Goal: Transaction & Acquisition: Book appointment/travel/reservation

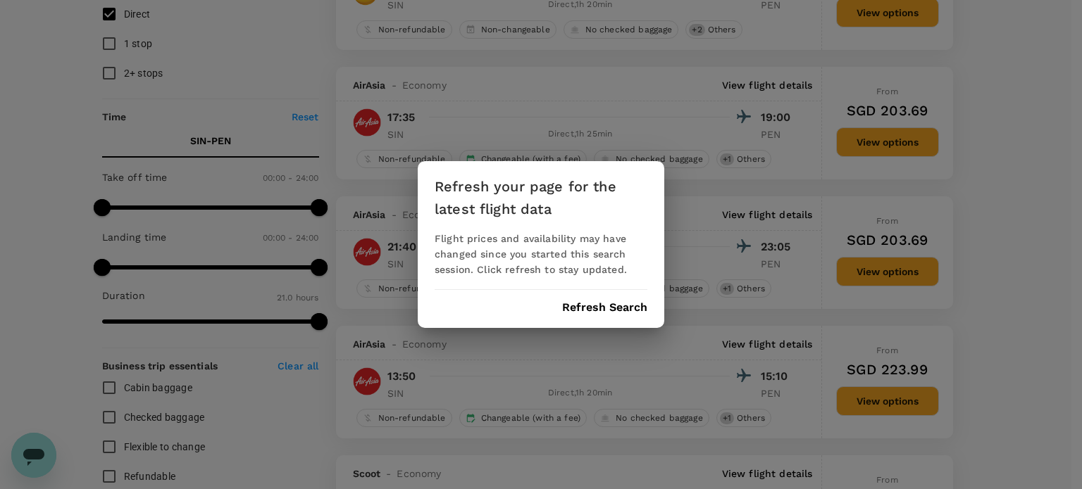
click at [588, 310] on button "Refresh Search" at bounding box center [604, 307] width 85 height 13
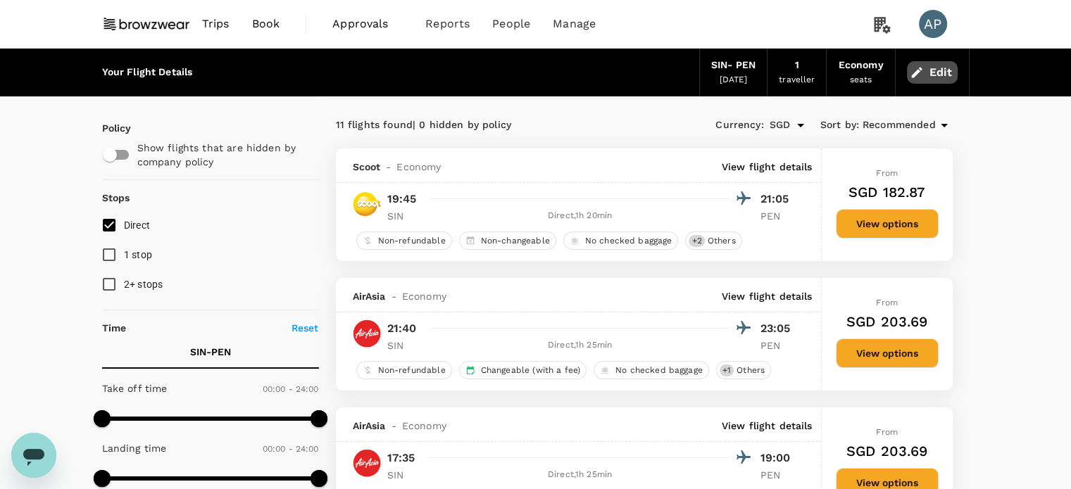
click at [930, 68] on button "Edit" at bounding box center [932, 72] width 51 height 23
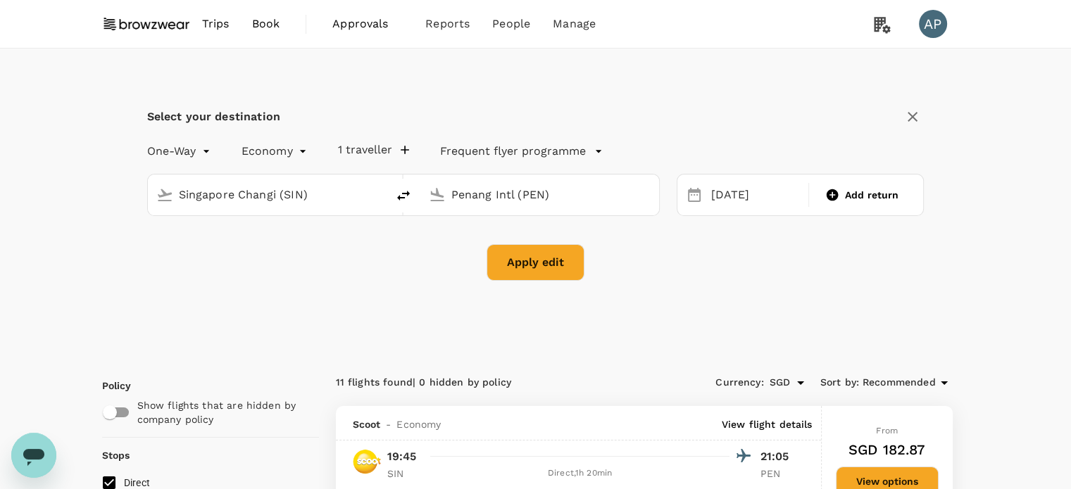
type input "Singapore Changi (SIN)"
type input "Penang Intl (PEN)"
click at [400, 194] on icon "delete" at bounding box center [403, 195] width 17 height 17
type input "Penang Intl (PEN)"
type input "Singapore Changi (SIN)"
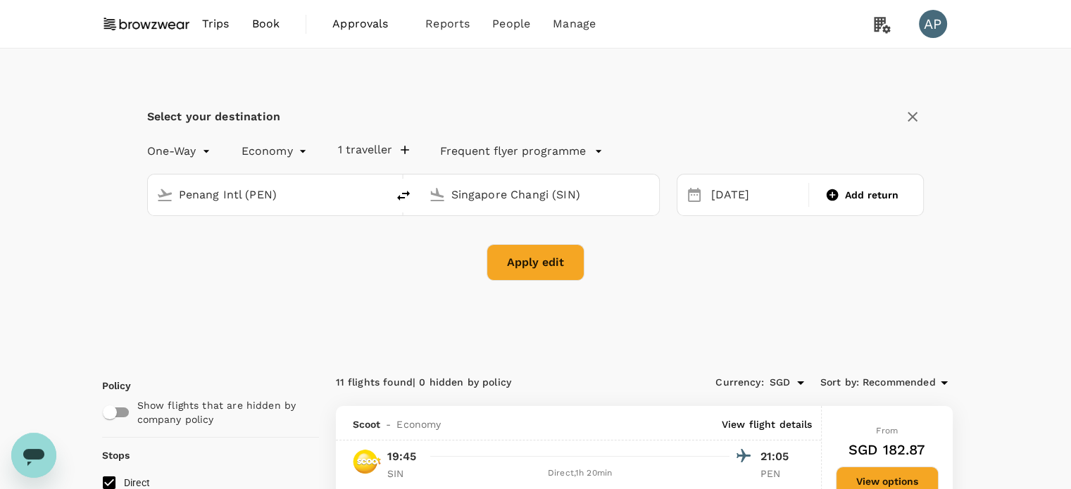
click at [224, 196] on input "Penang Intl (PEN)" at bounding box center [268, 195] width 178 height 22
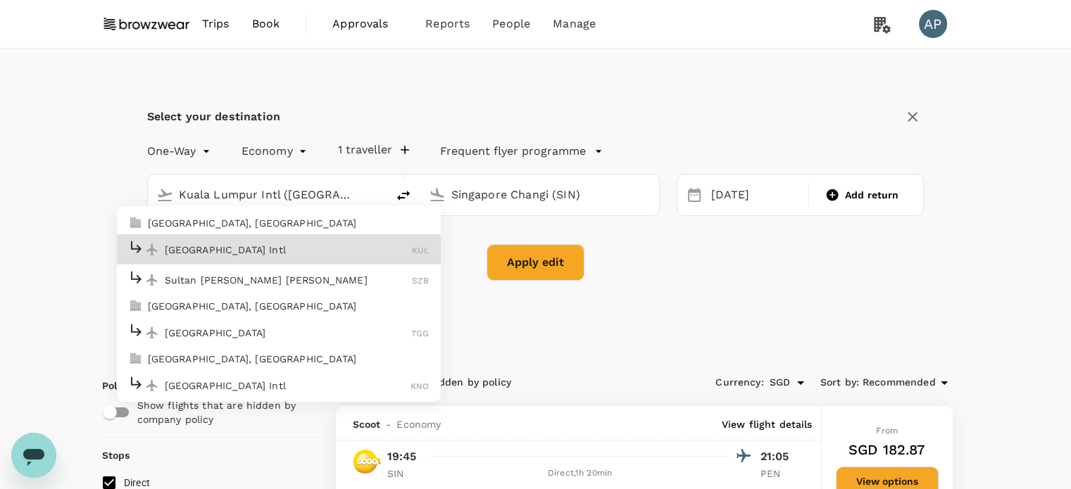
type input "Kuala Lumpur Intl ([GEOGRAPHIC_DATA])"
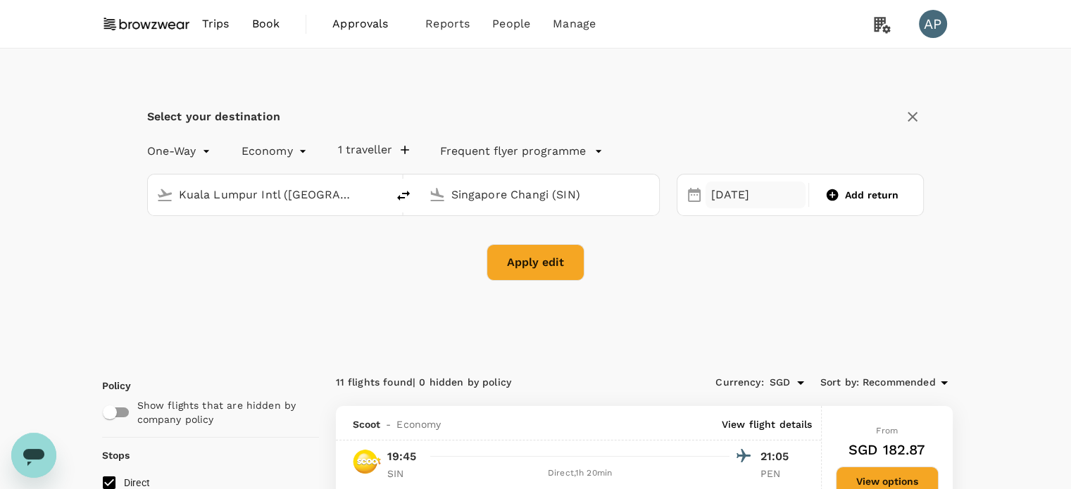
click at [730, 185] on div "[DATE]" at bounding box center [756, 195] width 100 height 27
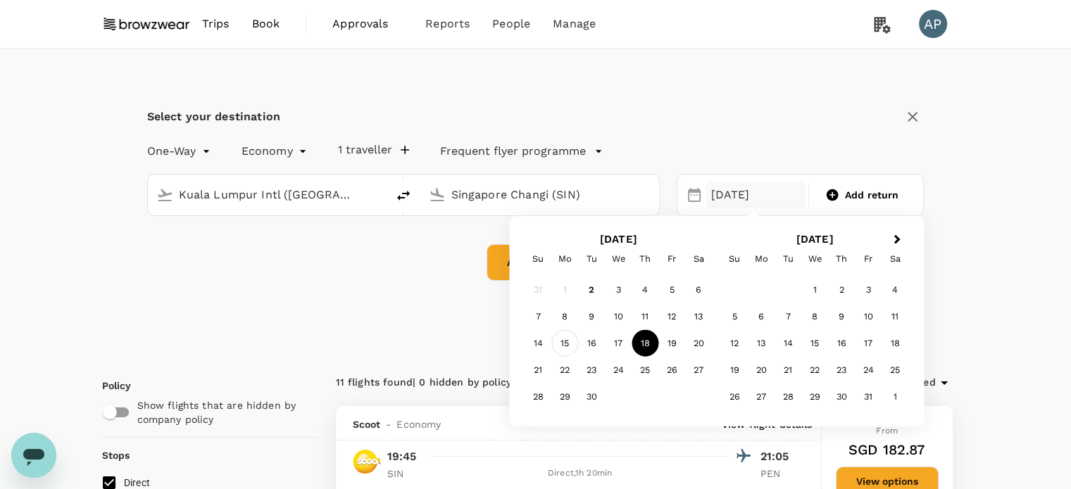
click at [568, 343] on div "15" at bounding box center [564, 343] width 27 height 27
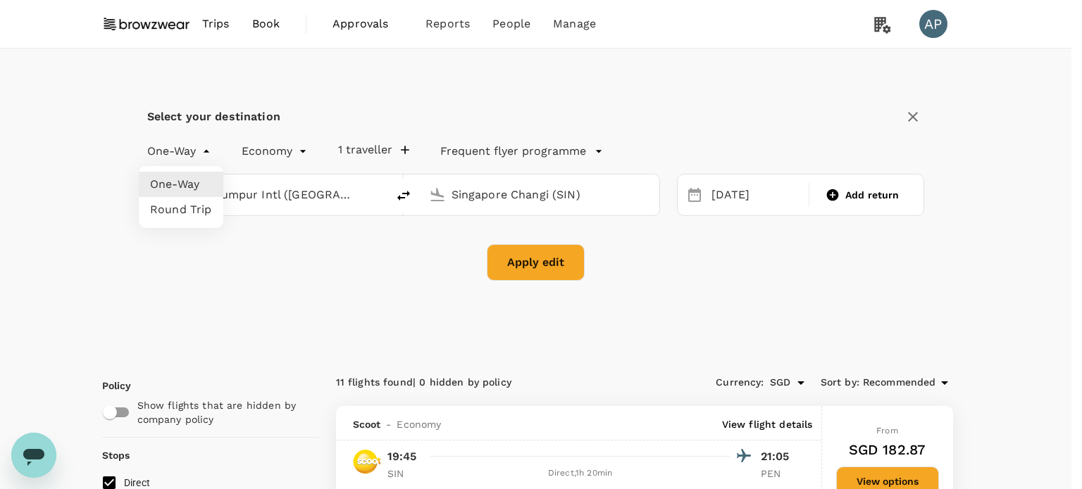
click at [163, 208] on li "Round Trip" at bounding box center [181, 209] width 85 height 25
type input "roundtrip"
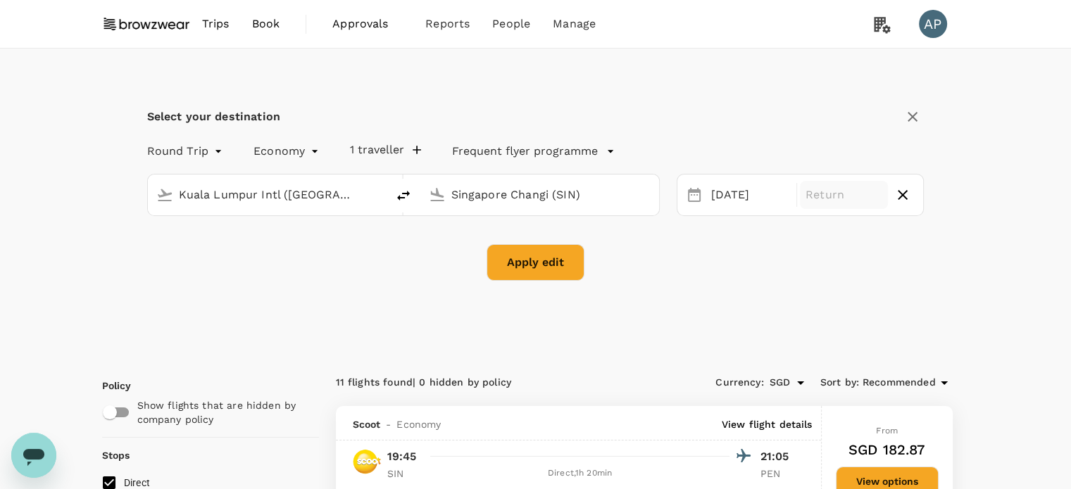
click at [851, 196] on p "Return" at bounding box center [844, 195] width 77 height 17
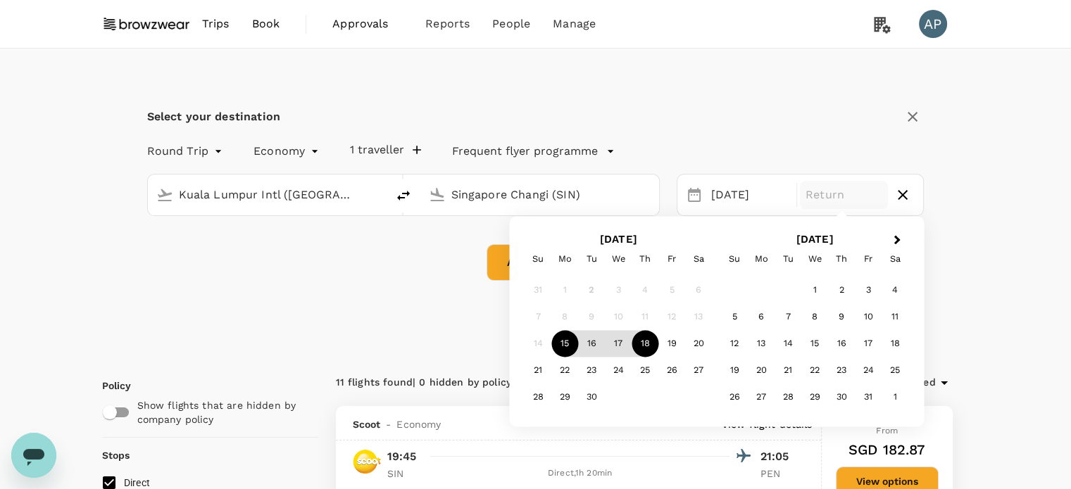
click at [644, 345] on div "18" at bounding box center [645, 344] width 27 height 27
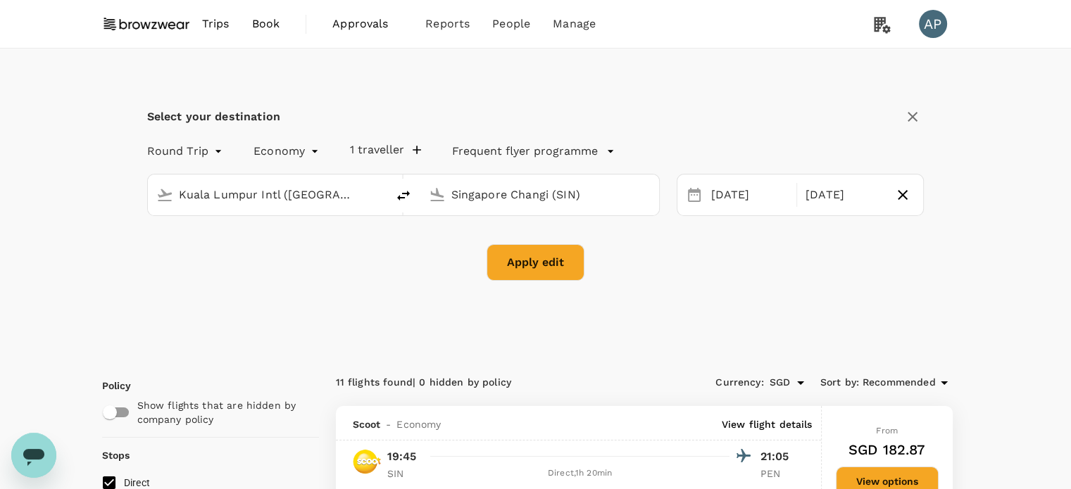
click at [561, 239] on div "Round Trip roundtrip Economy economy 1 traveller Frequent flyer programme [GEOG…" at bounding box center [536, 208] width 778 height 146
click at [552, 263] on button "Apply edit" at bounding box center [536, 262] width 98 height 37
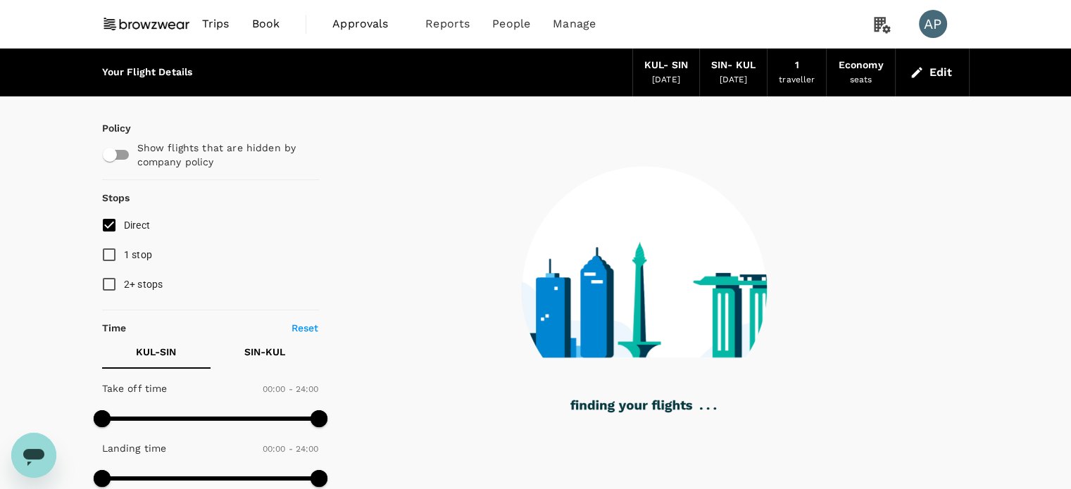
checkbox input "true"
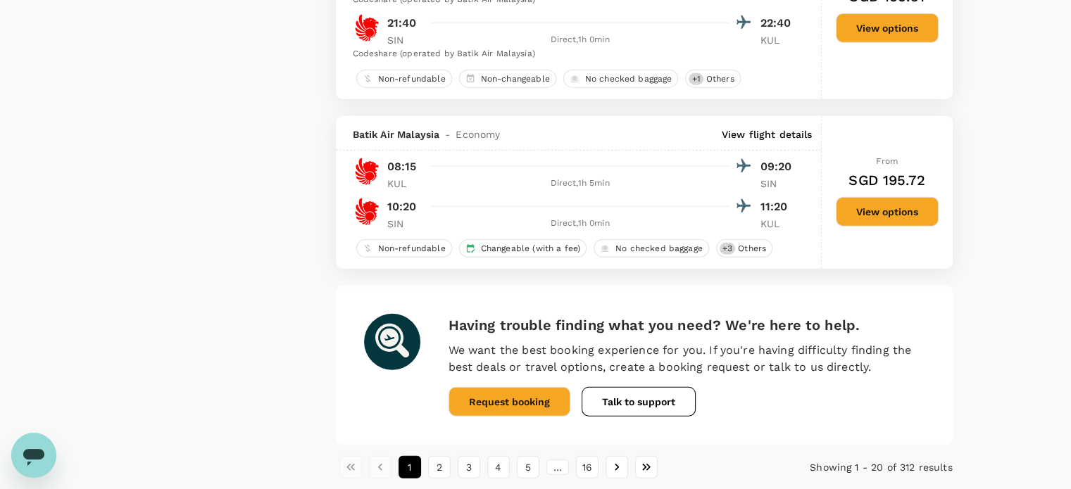
scroll to position [3556, 0]
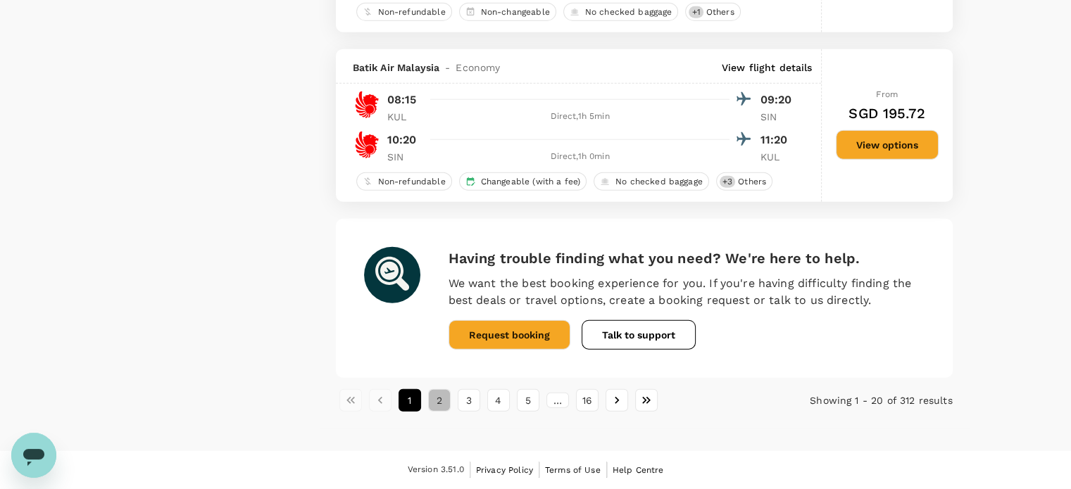
click at [438, 402] on button "2" at bounding box center [439, 400] width 23 height 23
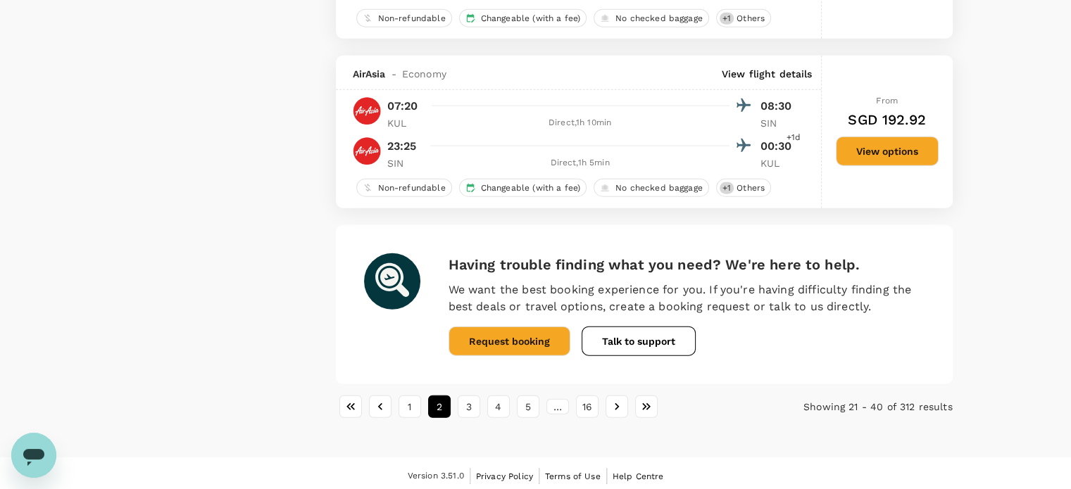
scroll to position [3388, 0]
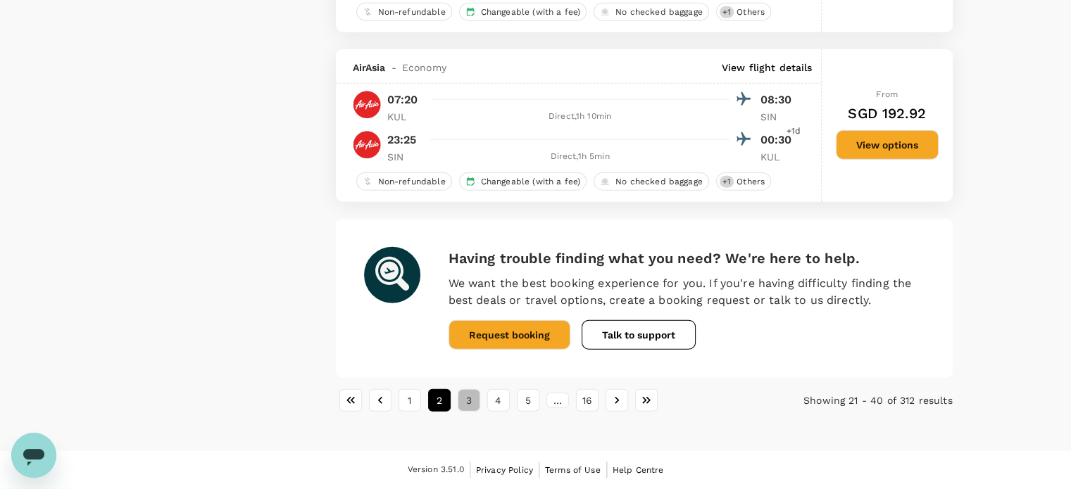
click at [476, 397] on button "3" at bounding box center [469, 400] width 23 height 23
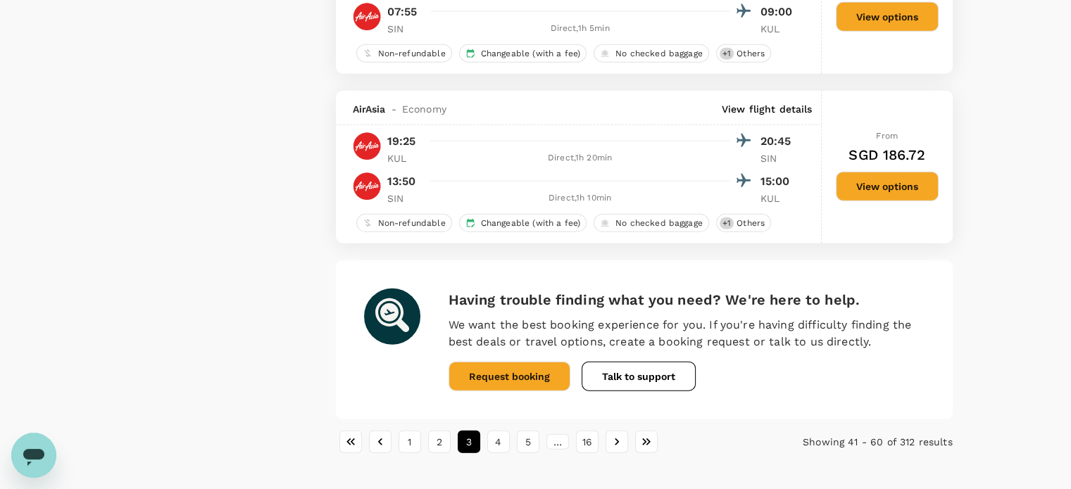
scroll to position [3381, 0]
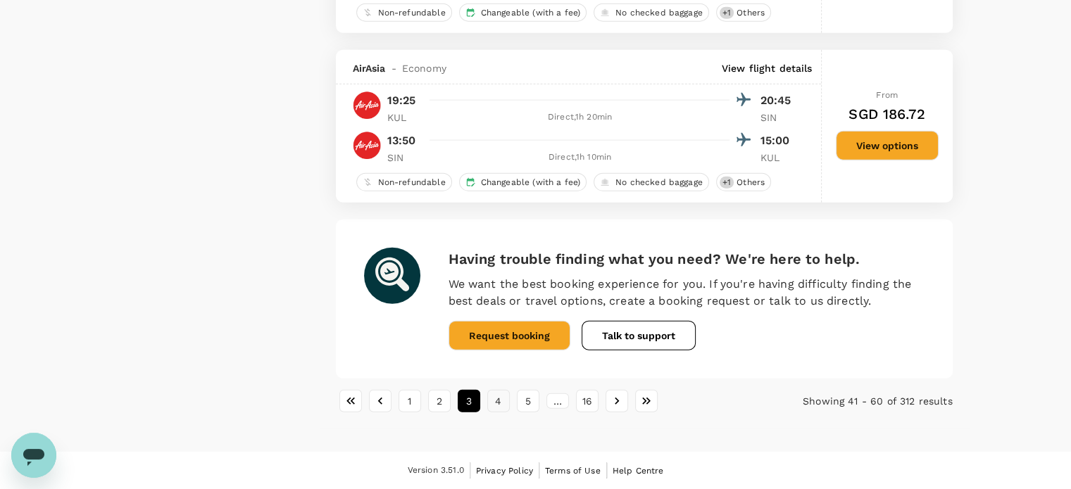
click at [500, 409] on button "4" at bounding box center [498, 401] width 23 height 23
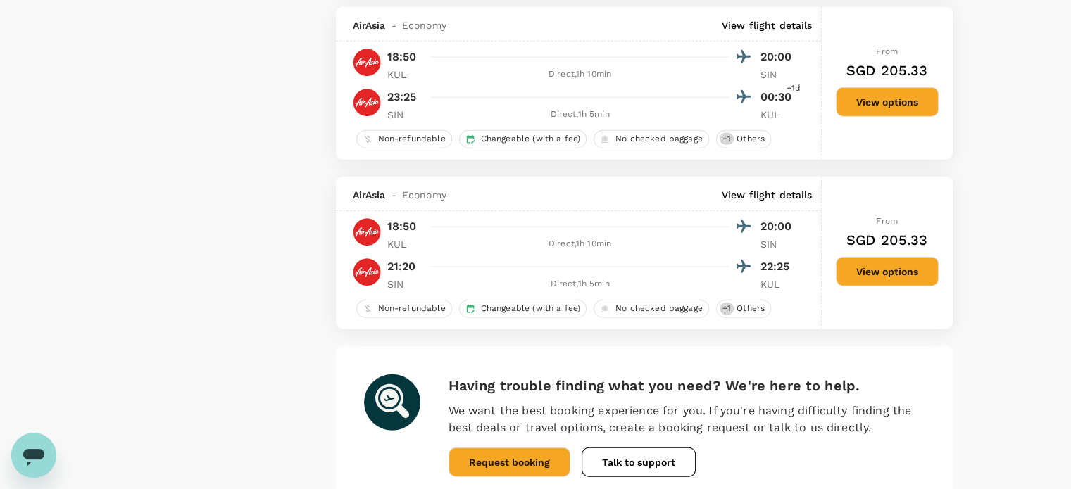
scroll to position [3444, 0]
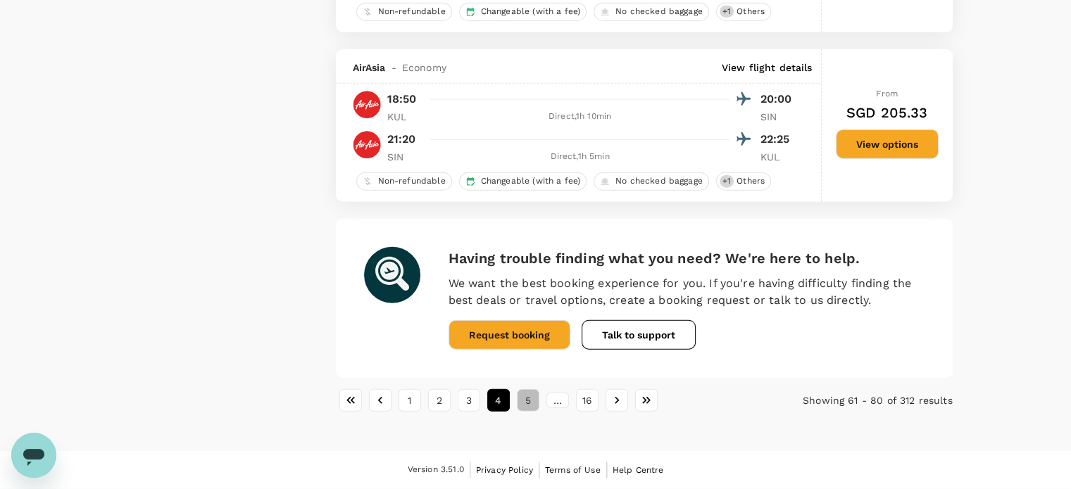
click at [525, 407] on button "5" at bounding box center [528, 400] width 23 height 23
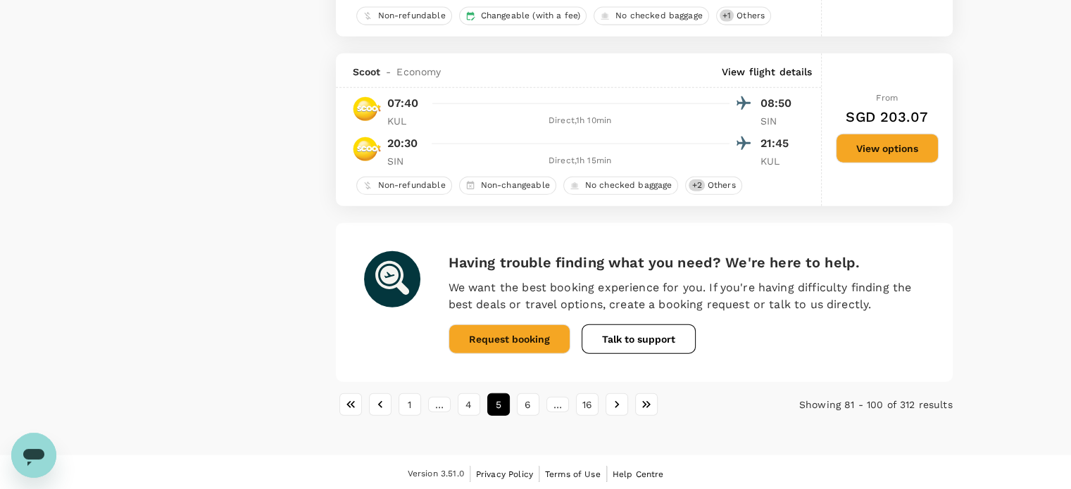
scroll to position [3332, 0]
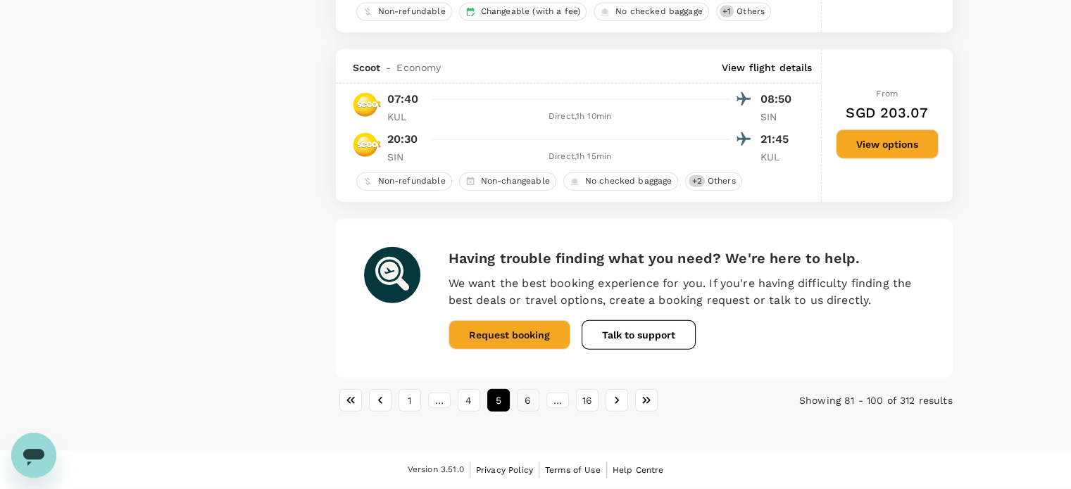
click at [528, 406] on button "6" at bounding box center [528, 400] width 23 height 23
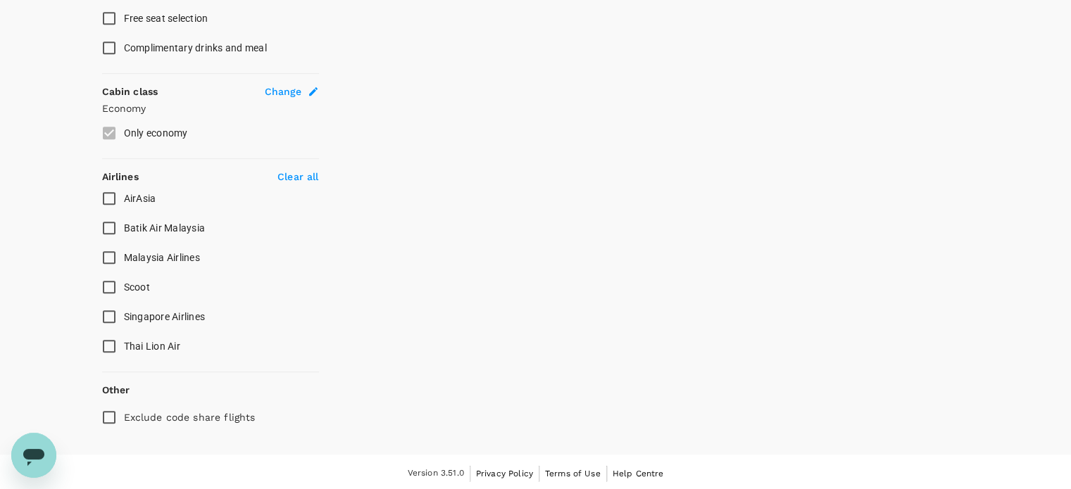
scroll to position [0, 0]
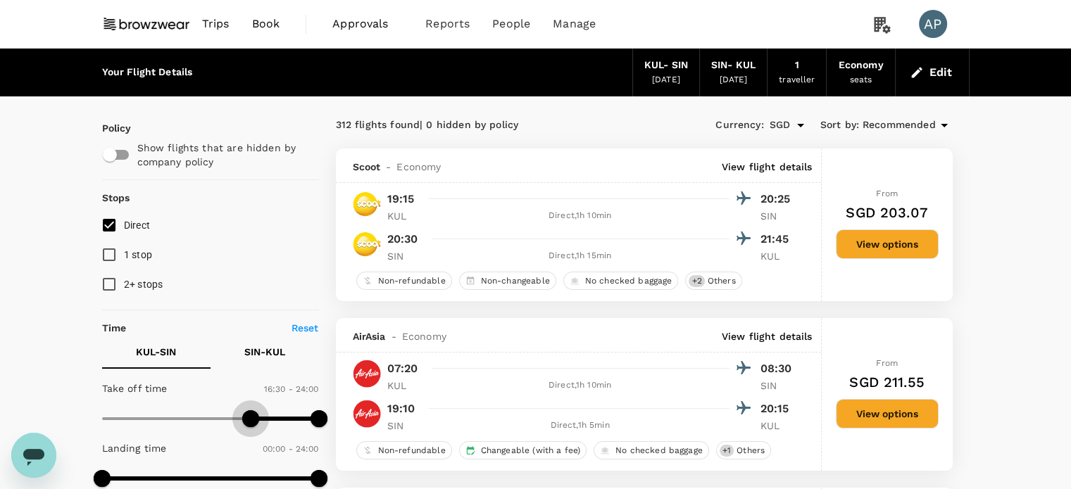
type input "1020"
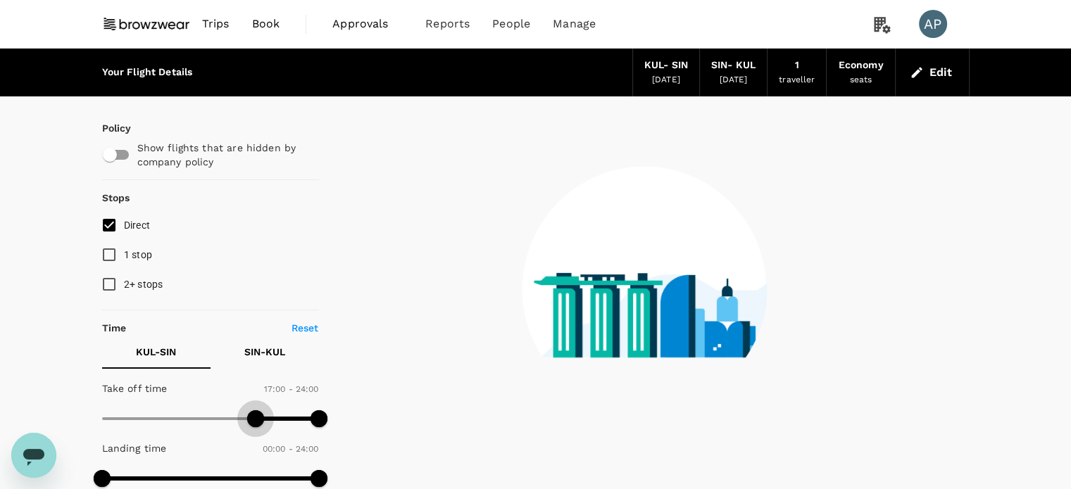
drag, startPoint x: 99, startPoint y: 420, endPoint x: 254, endPoint y: 416, distance: 155.7
click at [254, 416] on span at bounding box center [255, 419] width 17 height 17
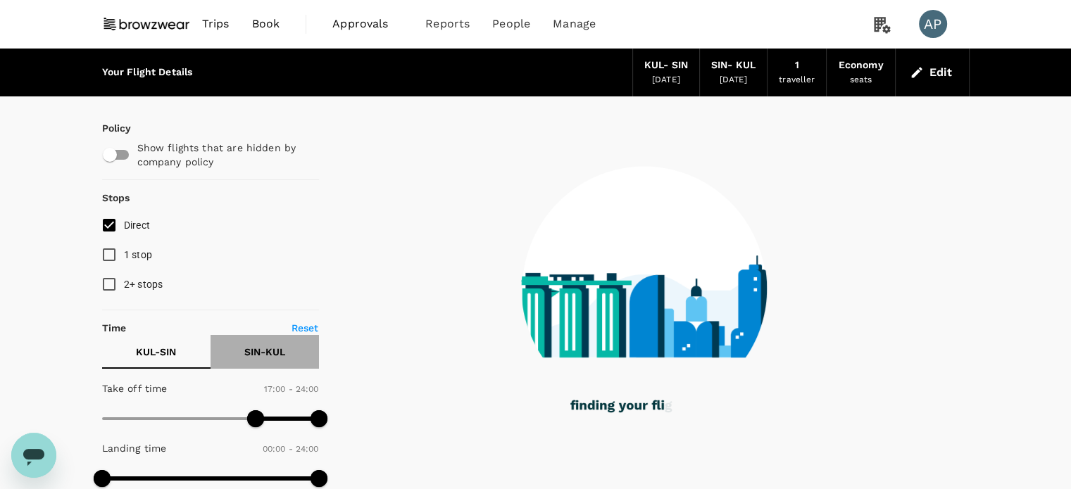
click at [265, 353] on p "SIN - KUL" at bounding box center [264, 352] width 41 height 14
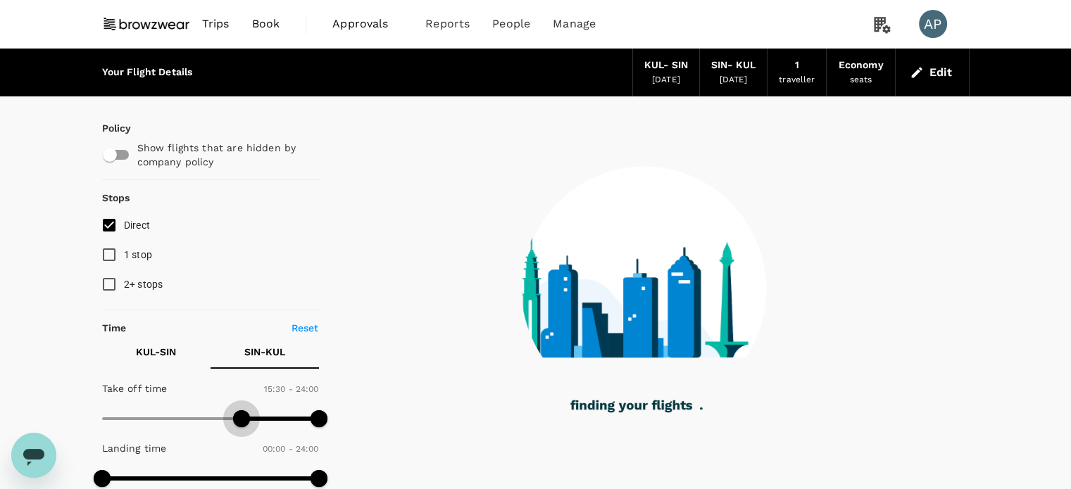
type input "960"
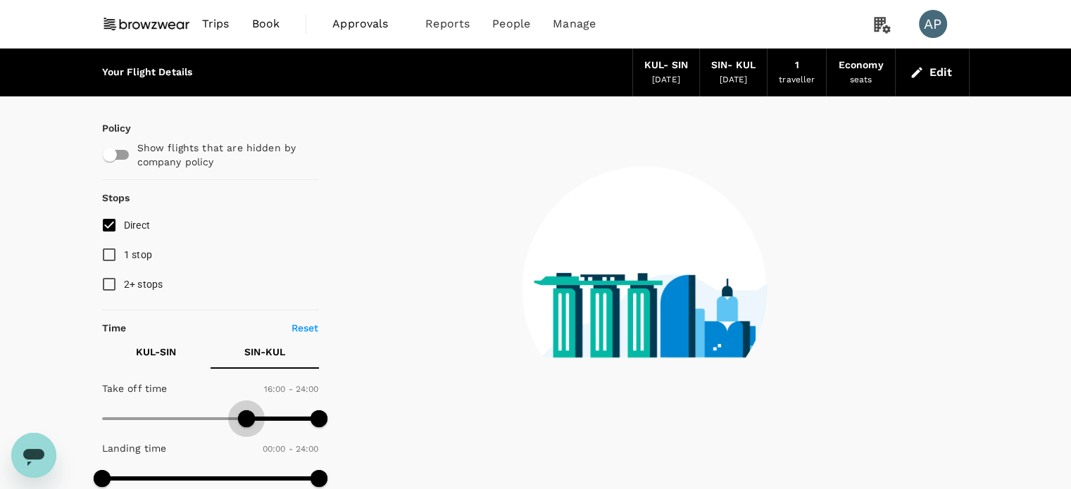
drag, startPoint x: 104, startPoint y: 418, endPoint x: 248, endPoint y: 419, distance: 143.7
click at [248, 419] on span at bounding box center [246, 419] width 17 height 17
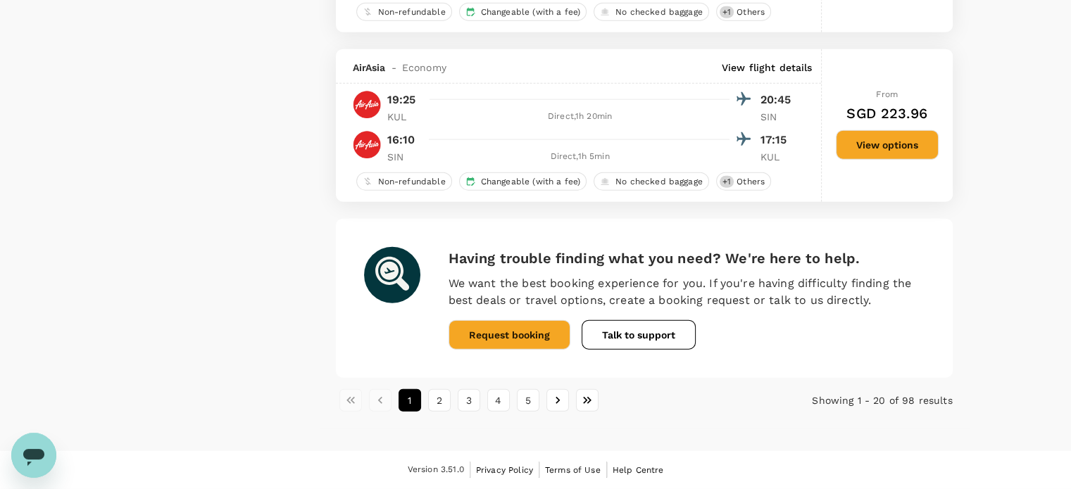
scroll to position [3388, 0]
click at [434, 402] on button "2" at bounding box center [439, 400] width 23 height 23
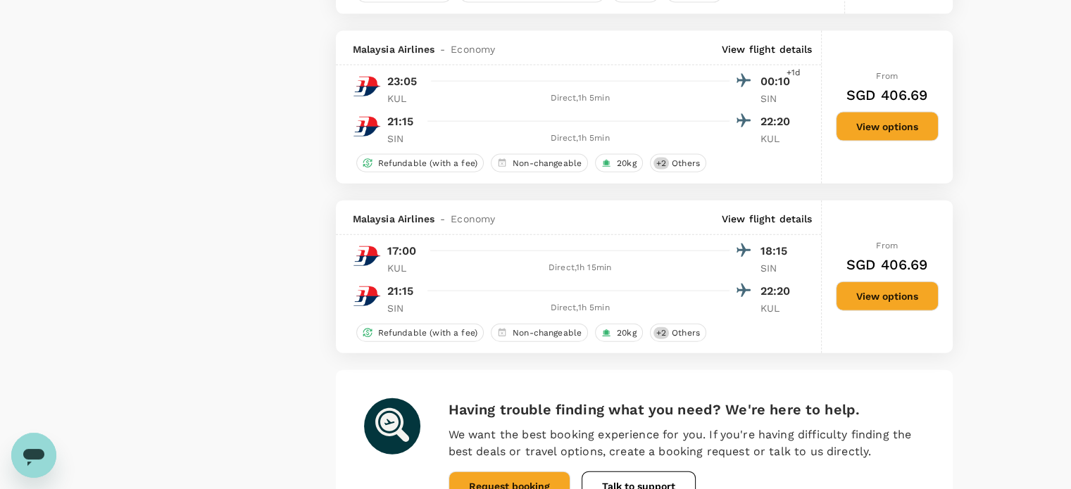
scroll to position [3310, 0]
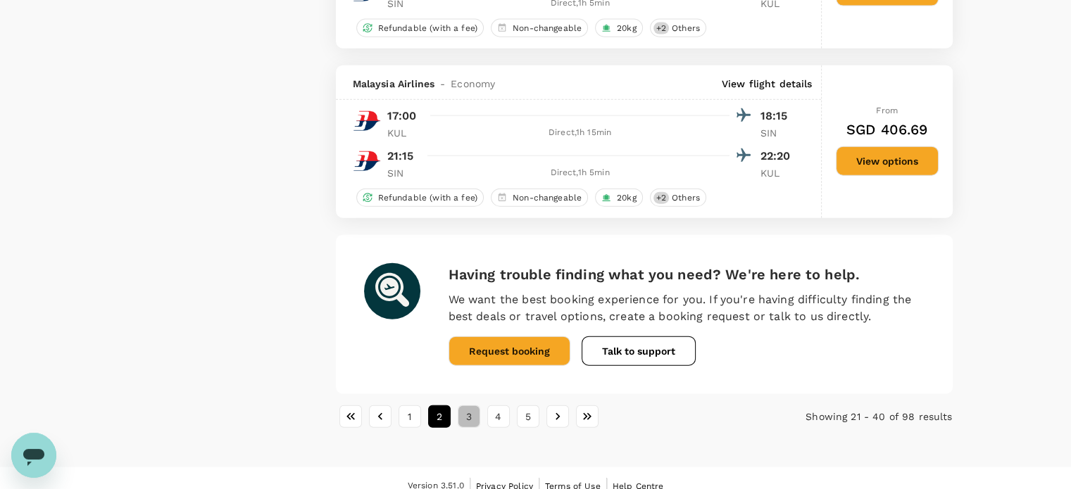
click at [479, 423] on button "3" at bounding box center [469, 417] width 23 height 23
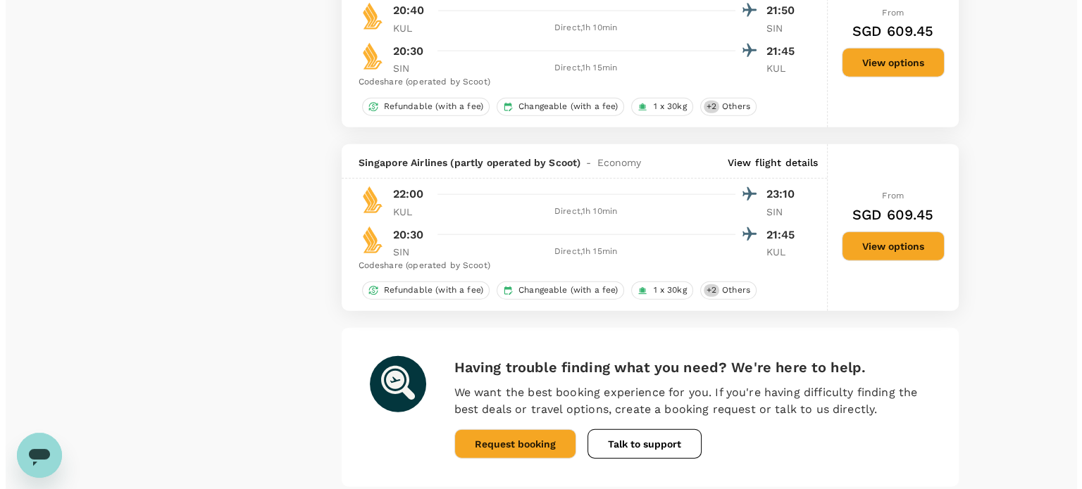
scroll to position [3426, 0]
